Goal: Navigation & Orientation: Find specific page/section

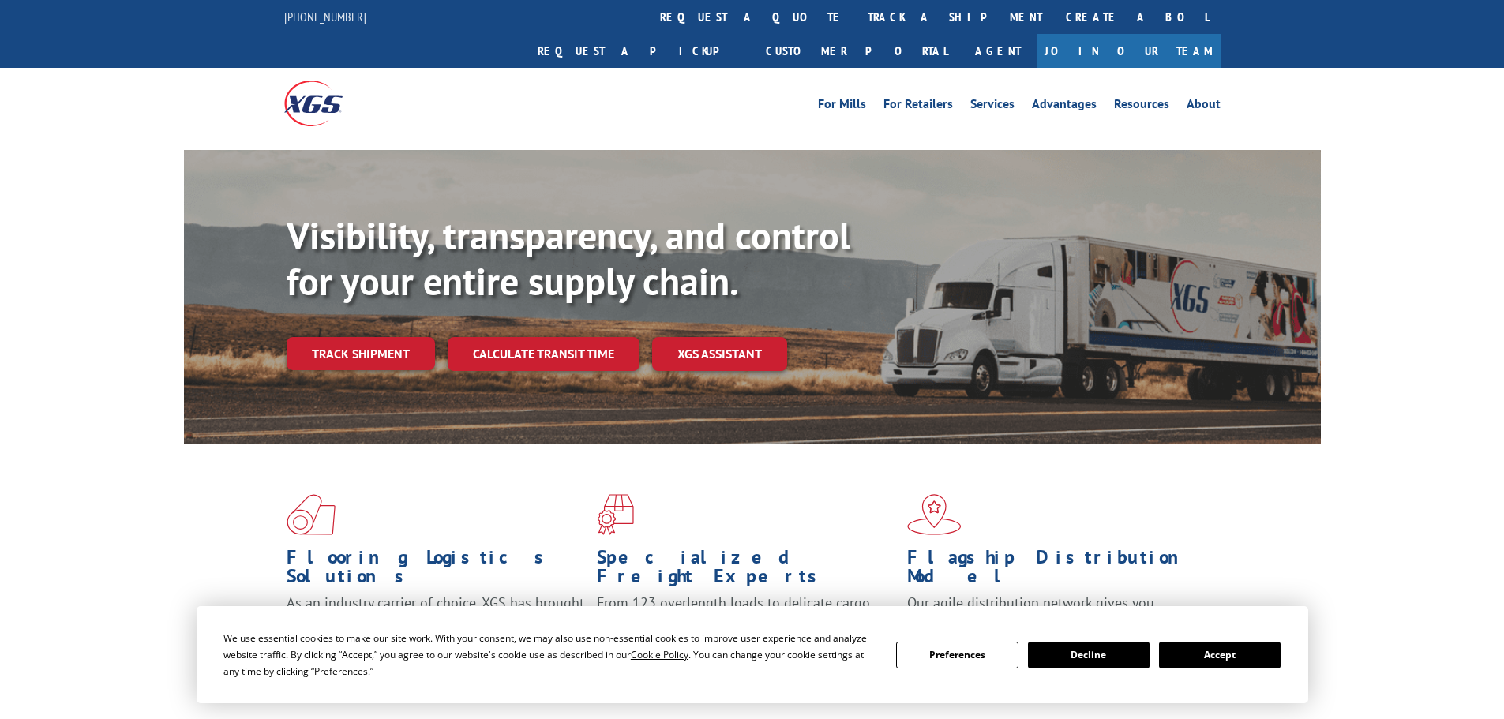
click at [1211, 659] on button "Accept" at bounding box center [1220, 655] width 122 height 27
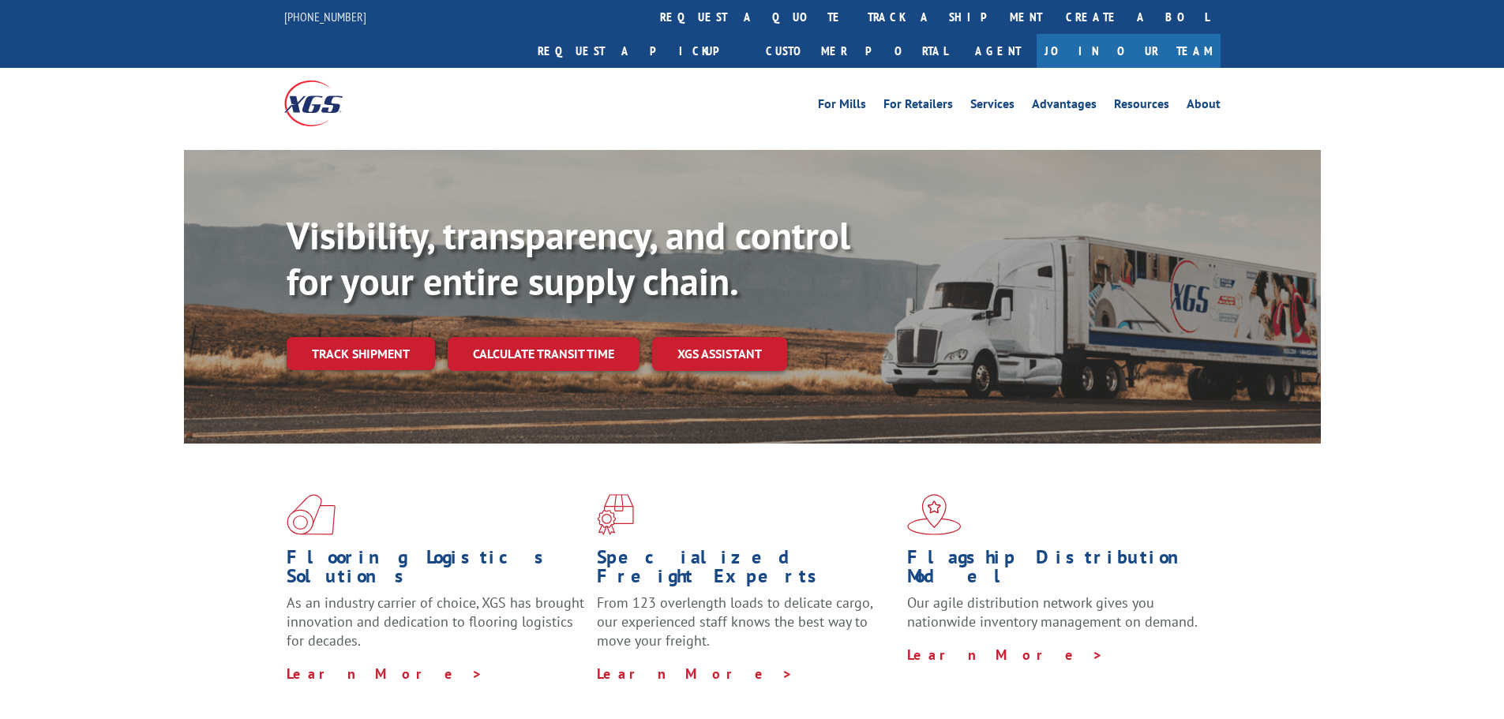
click at [1412, 283] on div "Visibility, transparency, and control for your entire supply chain. Track shipm…" at bounding box center [752, 312] width 1504 height 324
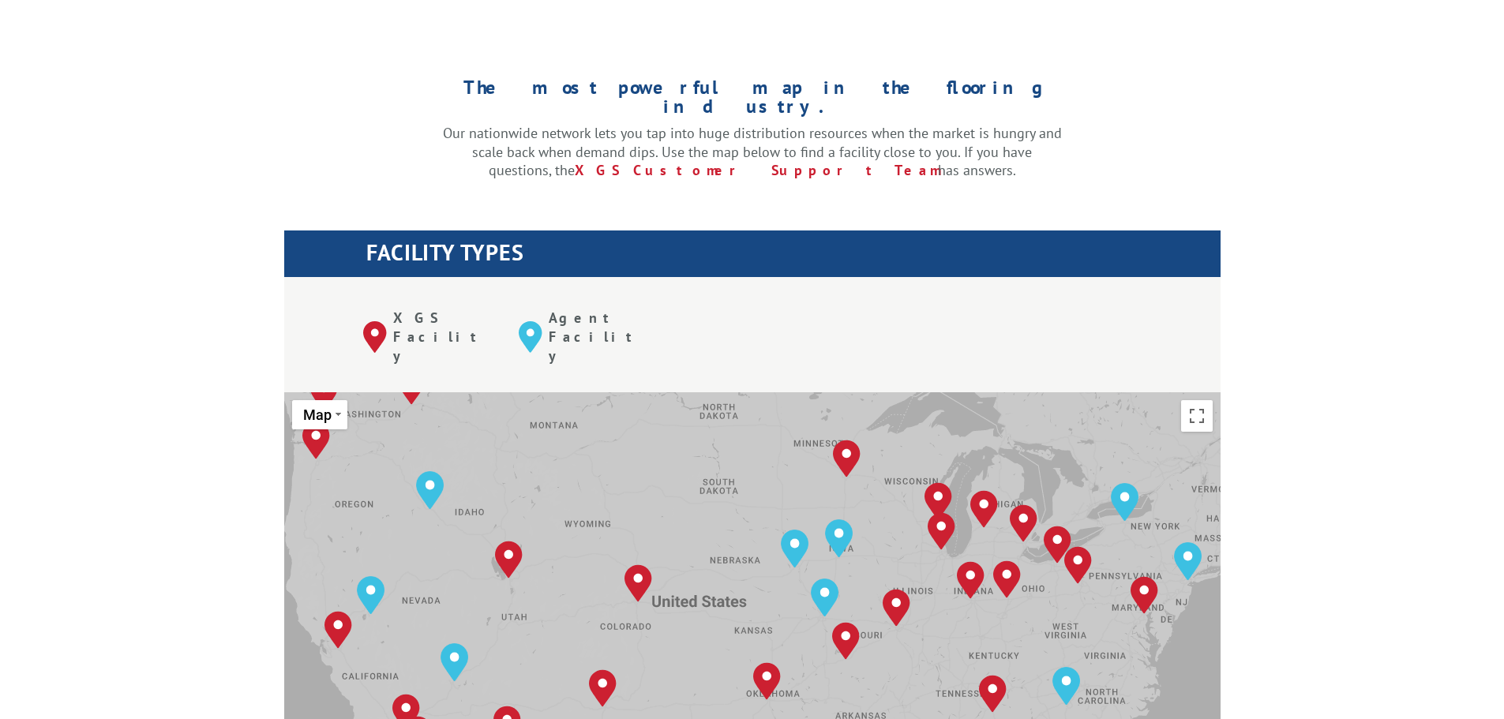
scroll to position [474, 0]
